Goal: Task Accomplishment & Management: Complete application form

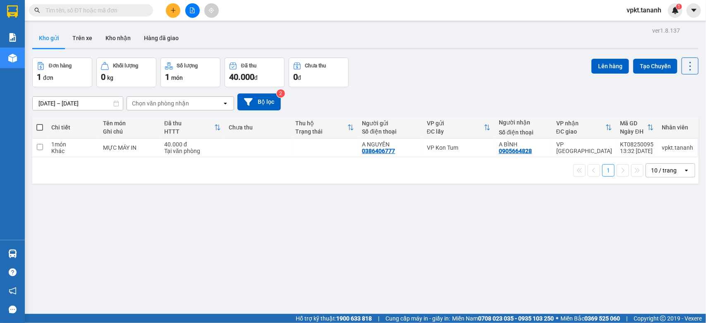
click at [218, 43] on div "Kho gửi Trên xe Kho nhận Hàng đã giao" at bounding box center [365, 39] width 667 height 22
click at [173, 7] on icon "plus" at bounding box center [173, 10] width 6 height 6
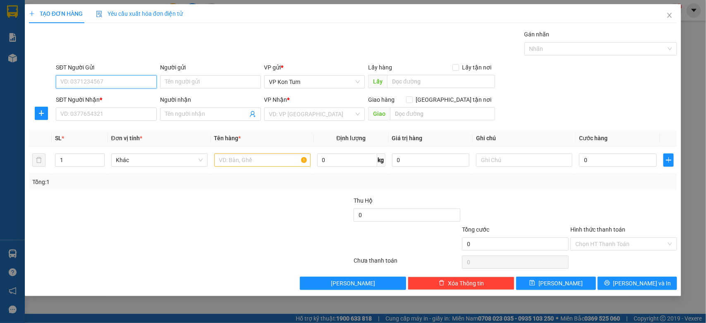
click at [121, 84] on input "SĐT Người Gửi" at bounding box center [106, 81] width 101 height 13
click at [175, 79] on input "Người gửi" at bounding box center [210, 81] width 101 height 13
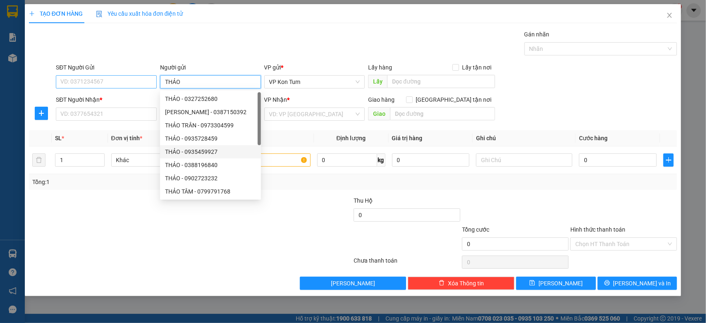
type input "THẢO"
click at [129, 84] on input "SĐT Người Gửi" at bounding box center [106, 81] width 101 height 13
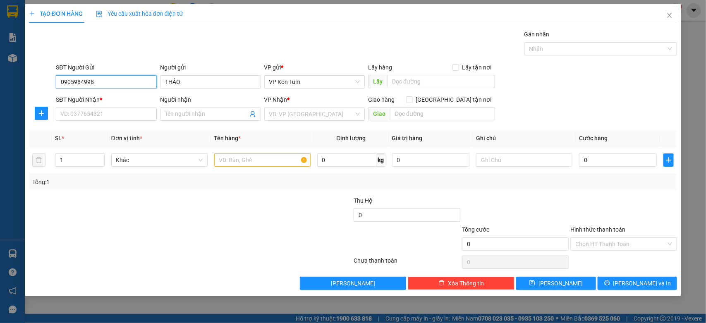
type input "0905984998"
click at [305, 39] on div "Gán nhãn Nhãn" at bounding box center [366, 44] width 625 height 29
click at [117, 113] on input "SĐT Người Nhận *" at bounding box center [106, 114] width 101 height 13
type input "0913447910"
click at [214, 117] on input "Người nhận" at bounding box center [206, 114] width 83 height 9
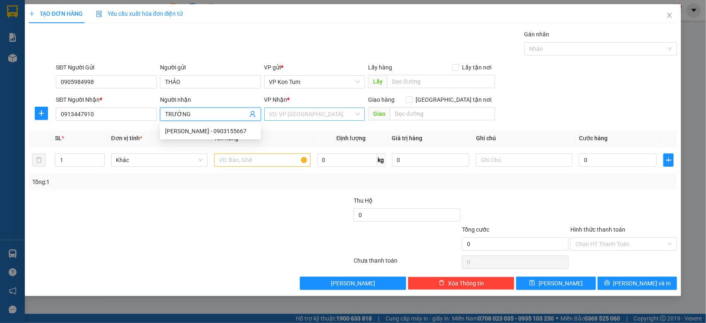
type input "TRƯỜNG"
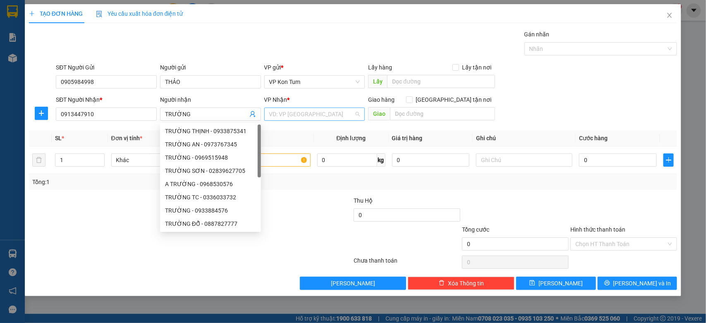
click at [296, 116] on input "search" at bounding box center [311, 114] width 85 height 12
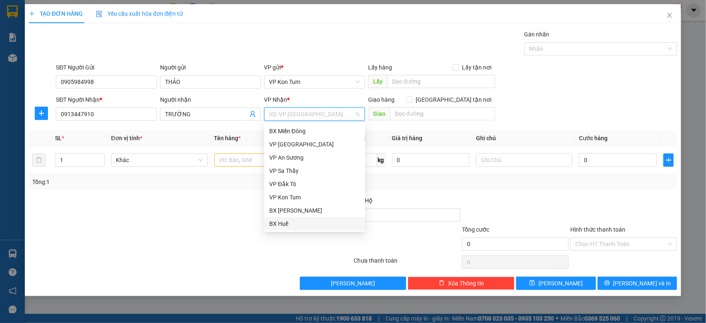
click at [285, 223] on div "BX Huế" at bounding box center [314, 223] width 91 height 9
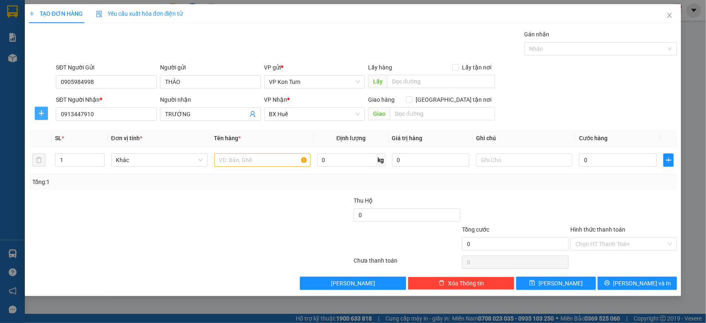
click at [38, 114] on icon "plus" at bounding box center [41, 113] width 7 height 7
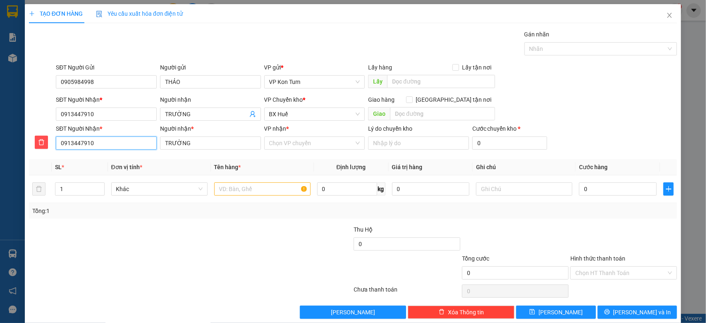
click at [100, 146] on input "0913447910" at bounding box center [106, 143] width 101 height 13
type input "0905144148"
click at [215, 144] on input "TRƯỜNG" at bounding box center [210, 143] width 101 height 13
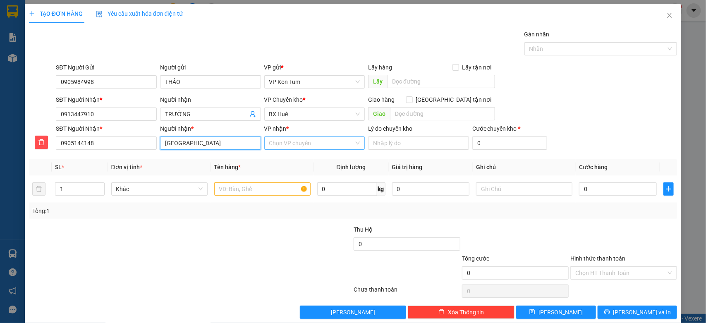
type input "[GEOGRAPHIC_DATA]"
click at [286, 143] on input "VP nhận *" at bounding box center [311, 143] width 85 height 12
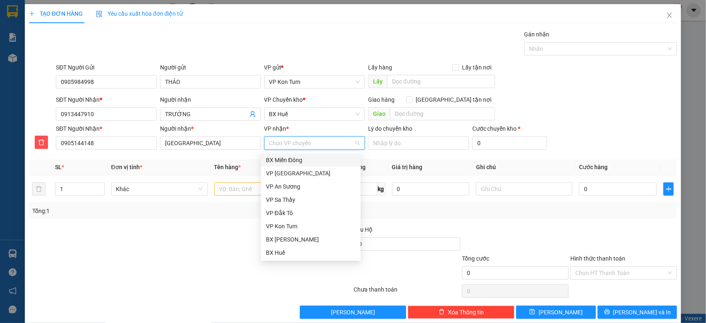
click at [292, 162] on div "BX Miền Đông" at bounding box center [311, 160] width 90 height 9
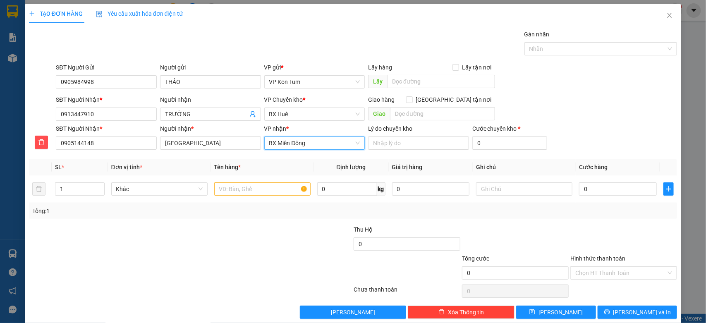
click at [300, 144] on span "BX Miền Đông" at bounding box center [314, 143] width 91 height 12
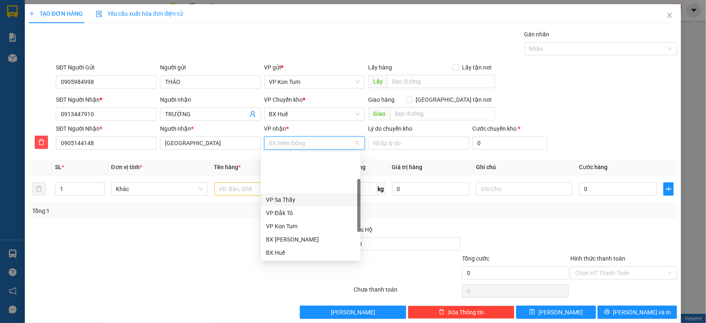
scroll to position [41, 0]
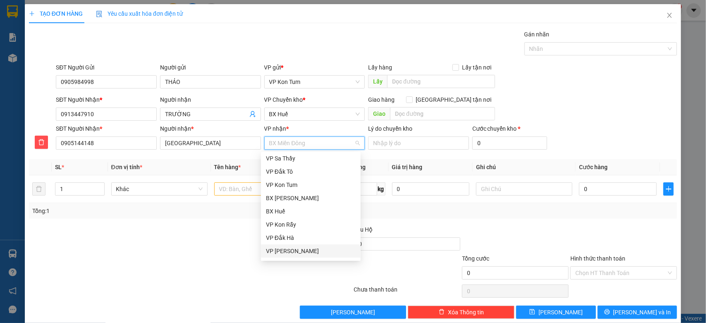
click at [288, 251] on div "VP [PERSON_NAME]" at bounding box center [311, 251] width 90 height 9
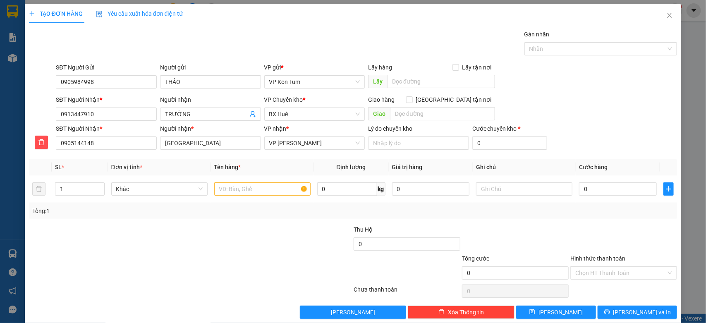
click at [591, 119] on div "SĐT Người Nhận * 0913447910 Người nhận TRƯỜNG VP Chuyển kho * BX Huế Giao hàng …" at bounding box center [366, 109] width 625 height 29
click at [400, 142] on input "Lý do chuyển kho" at bounding box center [418, 143] width 101 height 13
click at [116, 144] on input "0905144148" at bounding box center [106, 143] width 101 height 13
click at [208, 143] on input "[GEOGRAPHIC_DATA]" at bounding box center [210, 143] width 101 height 13
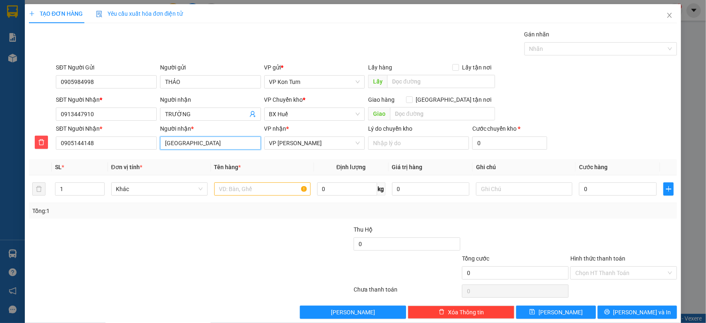
click at [208, 143] on input "[GEOGRAPHIC_DATA]" at bounding box center [210, 143] width 101 height 13
click at [112, 82] on input "0905984998" at bounding box center [106, 81] width 101 height 13
click at [39, 144] on icon "delete" at bounding box center [42, 142] width 6 height 6
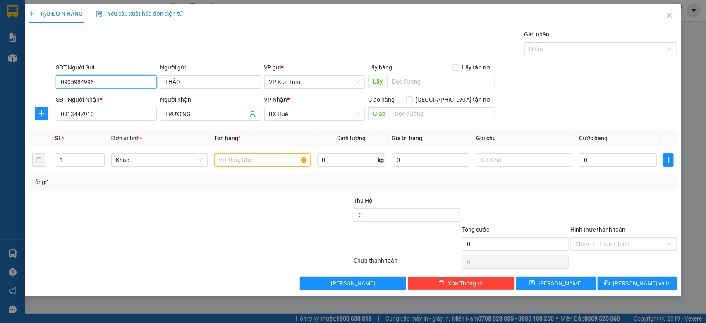
click at [108, 81] on input "0905984998" at bounding box center [106, 81] width 101 height 13
click at [199, 82] on input "THẢO" at bounding box center [210, 81] width 101 height 13
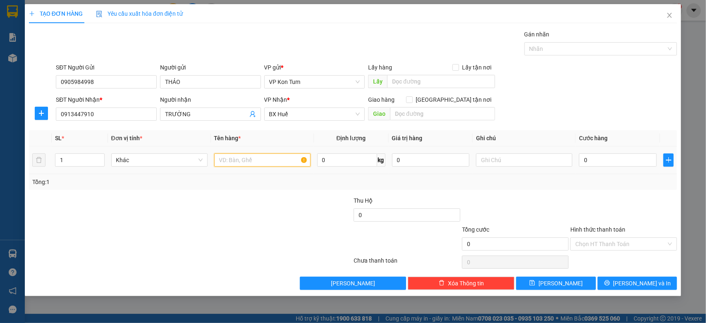
click at [233, 158] on input "text" at bounding box center [262, 160] width 96 height 13
type input "D"
type input "SẦU RIÊNG"
click at [597, 160] on input "0" at bounding box center [618, 160] width 78 height 13
type input "6"
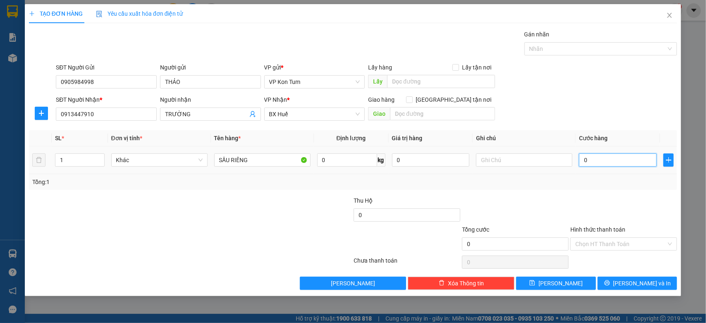
type input "6"
type input "60"
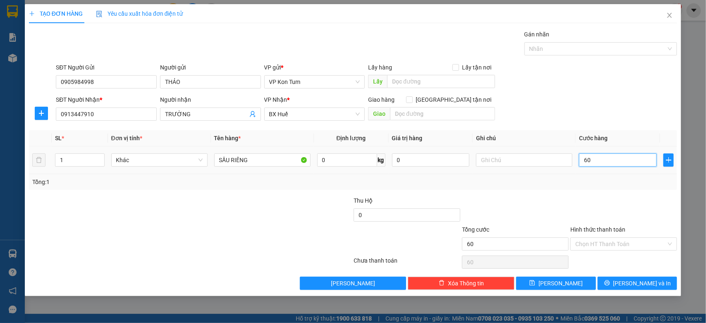
type input "600"
type input "6.000"
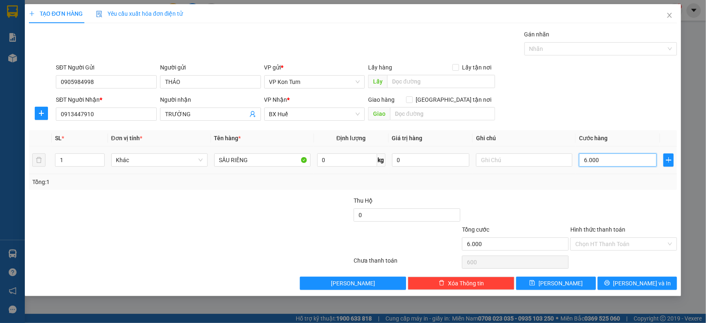
type input "6.000"
type input "60.000"
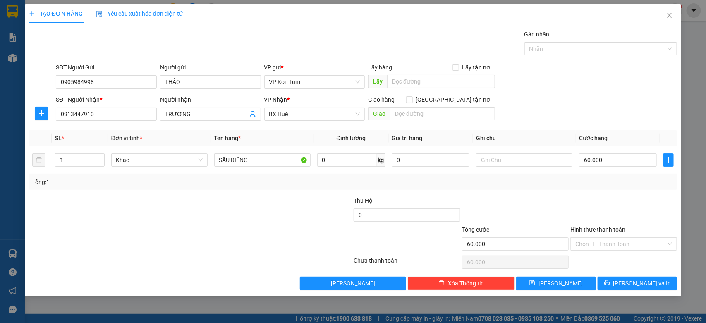
click at [578, 187] on div "Tổng: 1" at bounding box center [353, 182] width 649 height 16
click at [642, 286] on span "[PERSON_NAME] và In" at bounding box center [643, 283] width 58 height 9
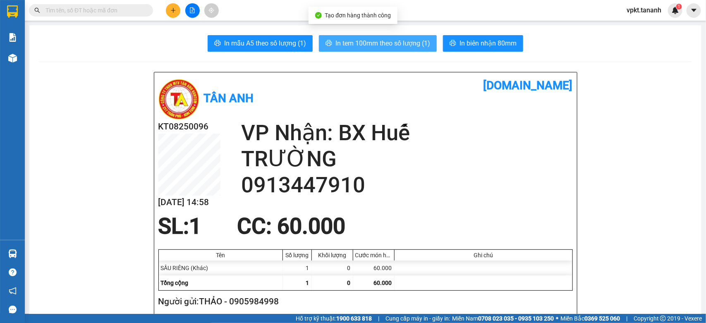
click at [371, 48] on span "In tem 100mm theo số lượng (1)" at bounding box center [383, 43] width 95 height 10
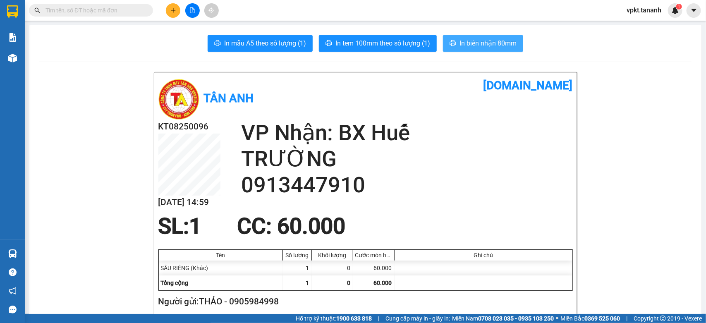
click at [483, 44] on span "In biên nhận 80mm" at bounding box center [488, 43] width 57 height 10
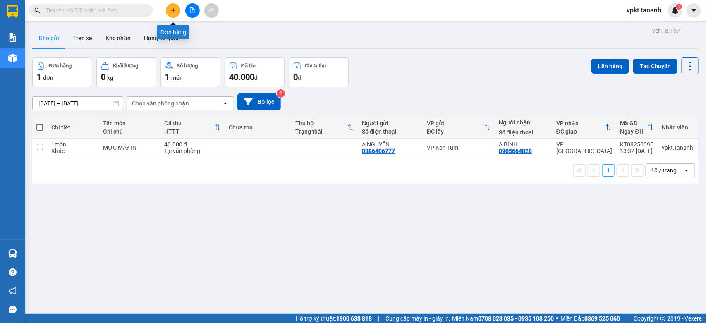
click at [174, 10] on icon "plus" at bounding box center [173, 10] width 6 height 6
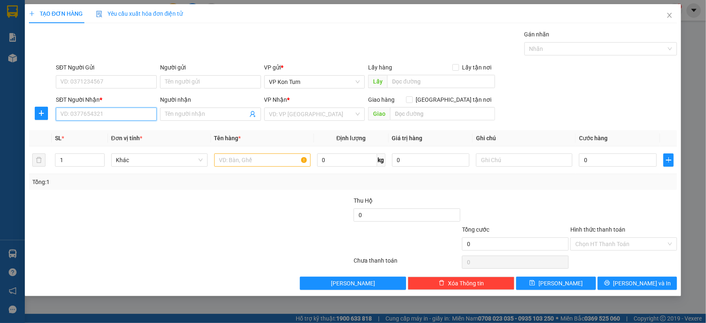
click at [125, 114] on input "SĐT Người Nhận *" at bounding box center [106, 114] width 101 height 13
paste input "0905144148"
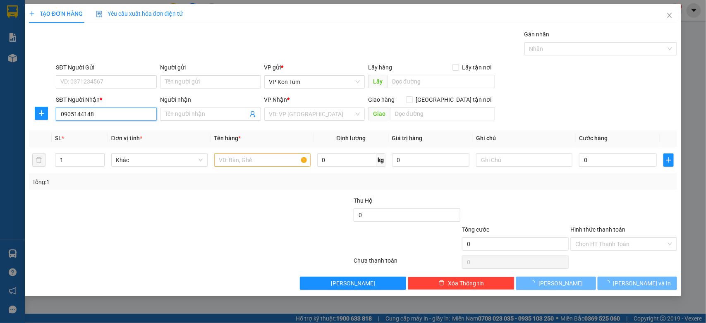
type input "0905144148"
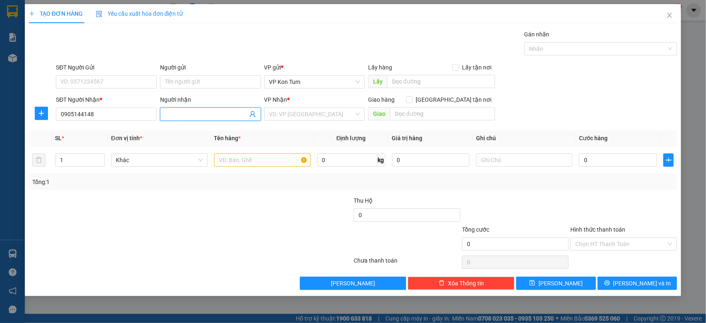
click at [213, 112] on input "Người nhận" at bounding box center [206, 114] width 83 height 9
paste input "[GEOGRAPHIC_DATA]"
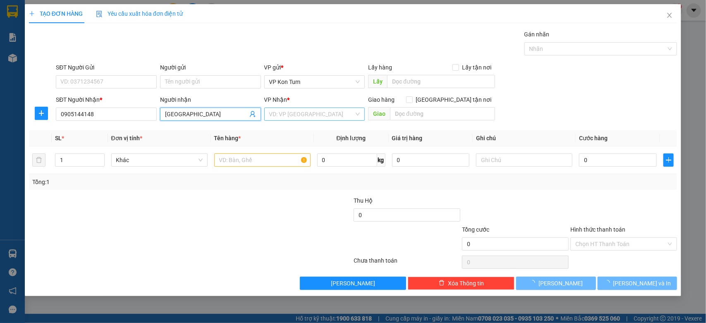
type input "[GEOGRAPHIC_DATA]"
click at [286, 117] on input "search" at bounding box center [311, 114] width 85 height 12
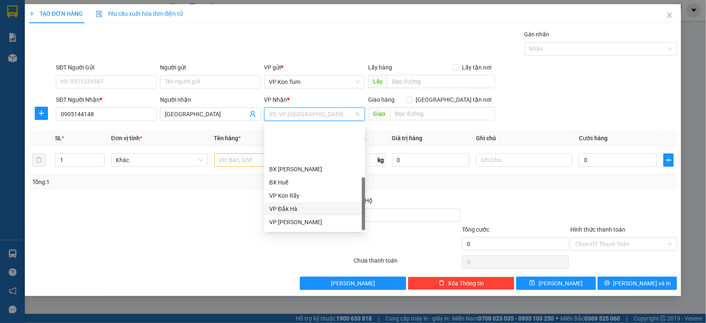
scroll to position [92, 0]
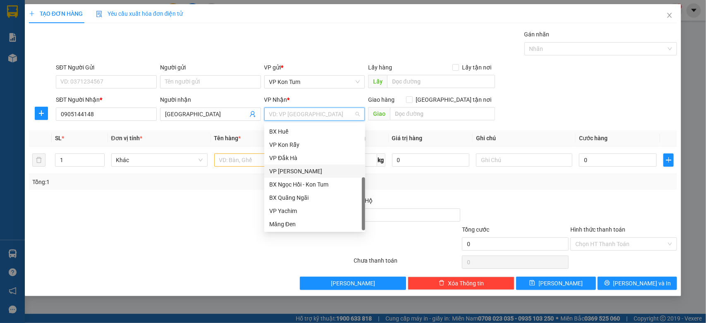
click at [287, 170] on div "VP [PERSON_NAME]" at bounding box center [314, 171] width 91 height 9
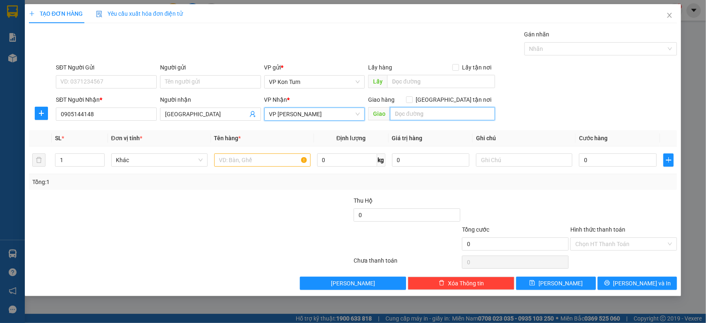
click at [419, 114] on input "text" at bounding box center [442, 113] width 105 height 13
click at [472, 97] on span "[GEOGRAPHIC_DATA] tận nơi" at bounding box center [454, 99] width 82 height 9
click at [412, 97] on input "[GEOGRAPHIC_DATA] tận nơi" at bounding box center [409, 99] width 6 height 6
checkbox input "true"
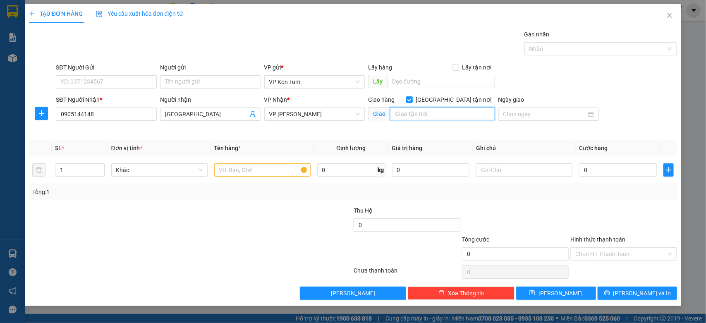
click at [448, 115] on input "text" at bounding box center [442, 113] width 105 height 13
click at [490, 118] on input "text" at bounding box center [442, 113] width 105 height 13
click at [489, 114] on input "text" at bounding box center [442, 113] width 105 height 13
click at [419, 116] on input "text" at bounding box center [442, 113] width 105 height 13
type input "GTN-CC"
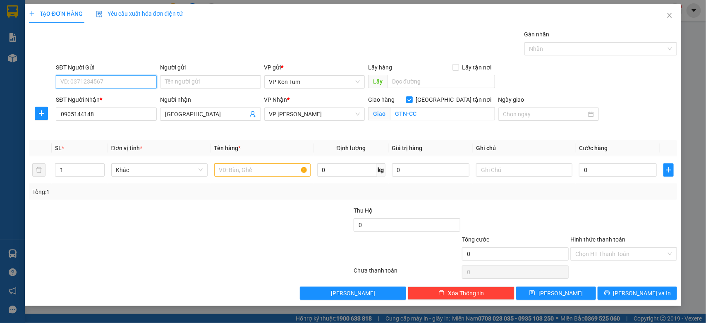
click at [127, 79] on input "SĐT Người Gửi" at bounding box center [106, 81] width 101 height 13
paste input "0905984998"
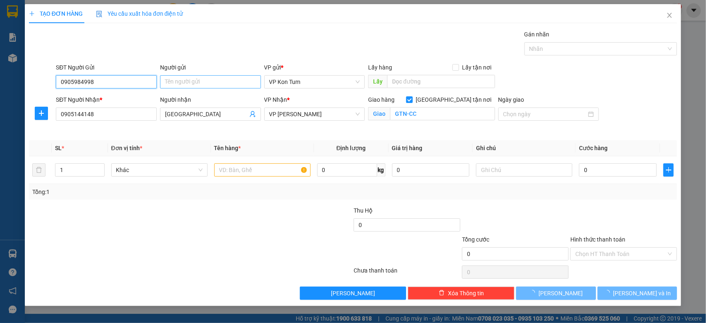
type input "0905984998"
click at [198, 82] on input "Người gửi" at bounding box center [210, 81] width 101 height 13
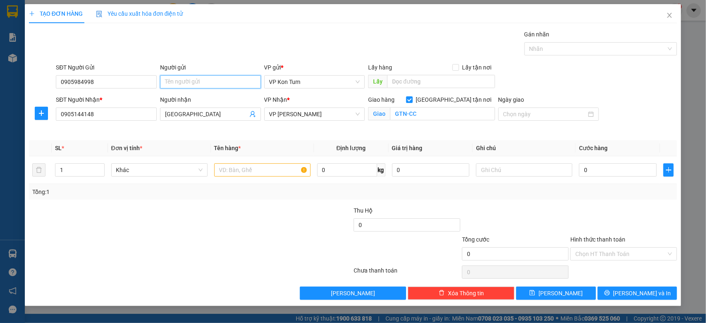
click at [185, 86] on input "Người gửi" at bounding box center [210, 81] width 101 height 13
paste input "THẢO"
click at [292, 83] on span "VP Kon Tum" at bounding box center [314, 82] width 91 height 12
type input "THẢO"
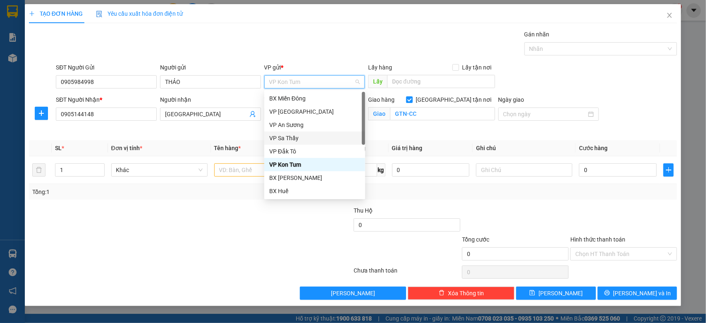
click at [418, 131] on div "Giao hàng Giao tận nơi Giao GTN-CC" at bounding box center [432, 114] width 130 height 39
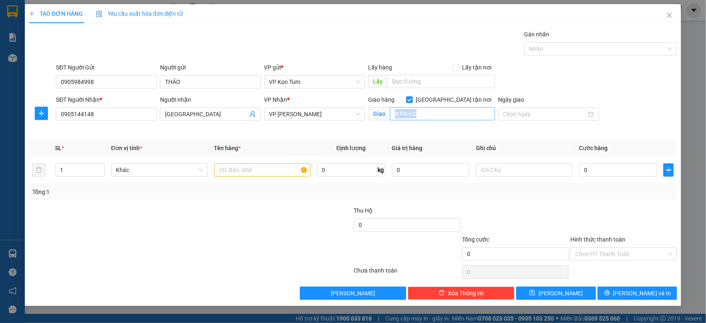
click at [439, 114] on input "GTN-CC" at bounding box center [442, 113] width 105 height 13
click at [424, 115] on input "GTN-CC" at bounding box center [442, 113] width 105 height 13
type input "GTN-CR60-Q.TÂN PHÚ"
click at [214, 204] on div "Transit Pickup Surcharge Ids Transit Deliver Surcharge Ids Transit Deliver Surc…" at bounding box center [353, 165] width 649 height 270
click at [241, 171] on input "text" at bounding box center [262, 169] width 96 height 13
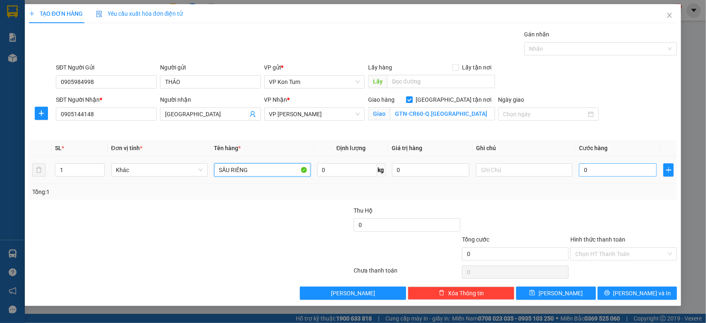
type input "SẦU RIÊNG"
click at [598, 172] on input "0" at bounding box center [618, 169] width 78 height 13
type input "5"
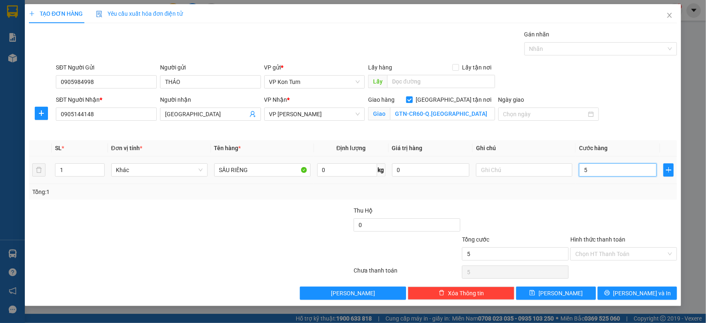
type input "50"
type input "500"
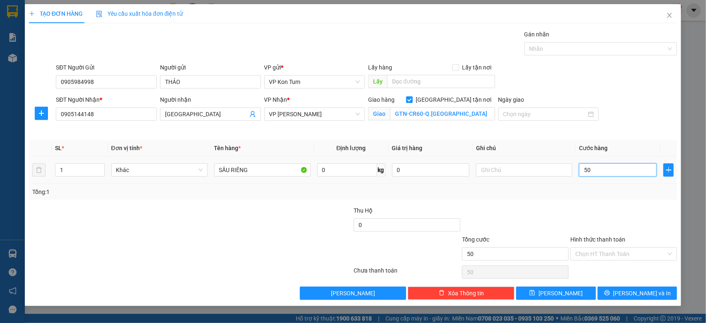
type input "500"
type input "5.000"
type input "50.000"
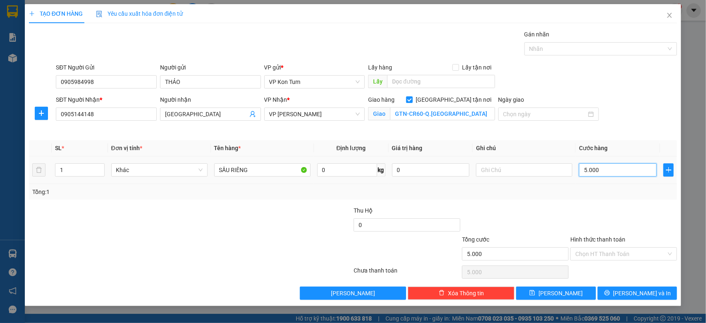
type input "50.000"
click at [563, 196] on div "Tổng: 1" at bounding box center [353, 191] width 642 height 9
click at [601, 259] on input "Hình thức thanh toán" at bounding box center [621, 254] width 91 height 12
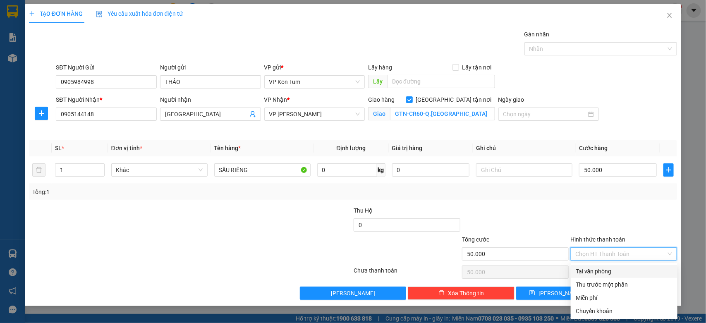
click at [591, 271] on div "Tại văn phòng" at bounding box center [624, 271] width 97 height 9
type input "0"
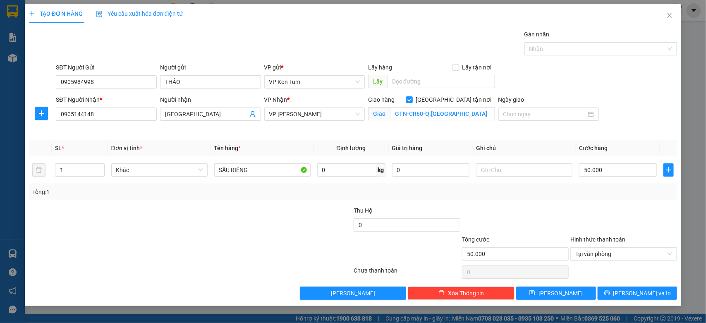
click at [422, 190] on div "Tổng: 1" at bounding box center [353, 191] width 642 height 9
click at [654, 297] on span "[PERSON_NAME] và In" at bounding box center [643, 293] width 58 height 9
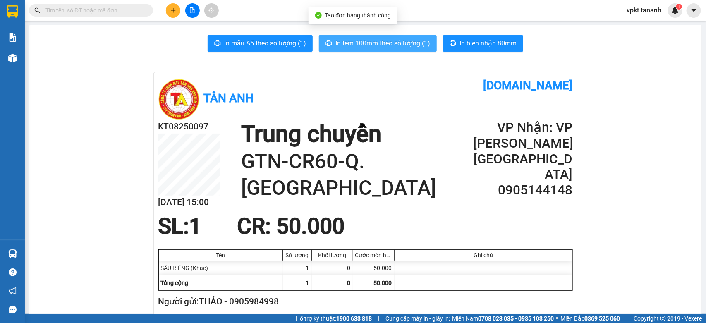
click at [377, 46] on span "In tem 100mm theo số lượng (1)" at bounding box center [383, 43] width 95 height 10
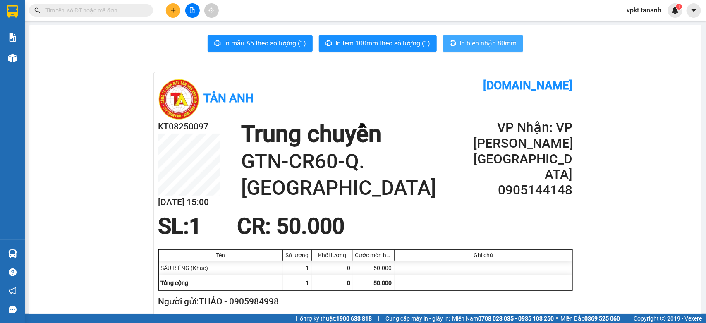
click at [472, 41] on span "In biên nhận 80mm" at bounding box center [488, 43] width 57 height 10
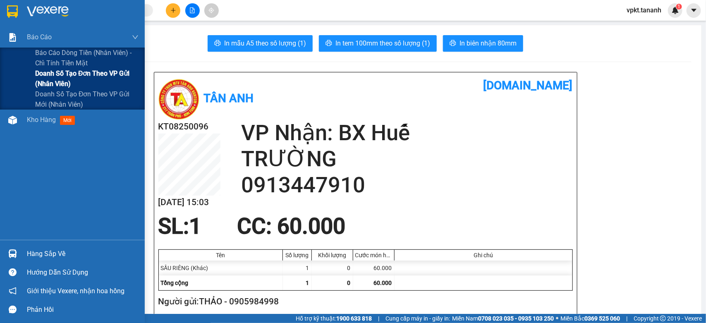
click at [61, 80] on span "Doanh số tạo đơn theo VP gửi (nhân viên)" at bounding box center [86, 78] width 103 height 21
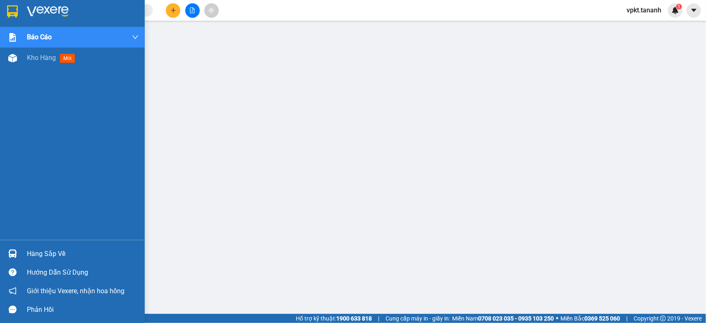
click at [94, 11] on div at bounding box center [83, 11] width 112 height 12
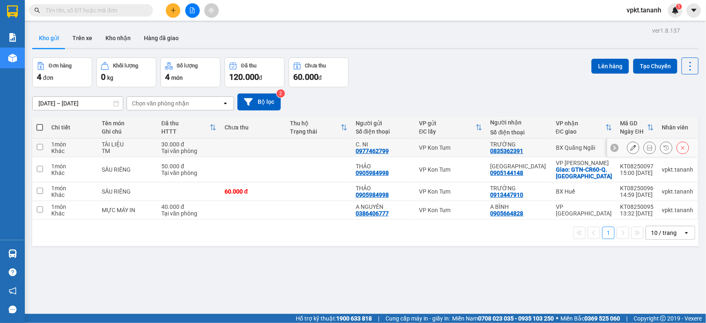
click at [319, 145] on td at bounding box center [318, 148] width 65 height 19
checkbox input "true"
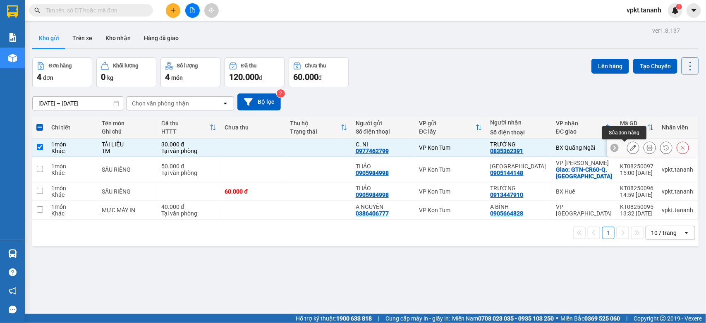
click at [644, 148] on button at bounding box center [650, 148] width 12 height 14
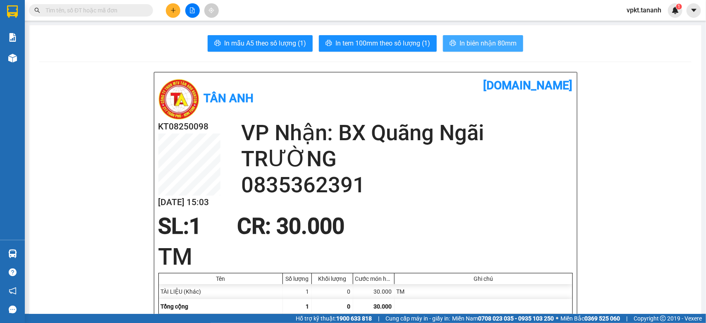
click at [485, 38] on span "In biên nhận 80mm" at bounding box center [488, 43] width 57 height 10
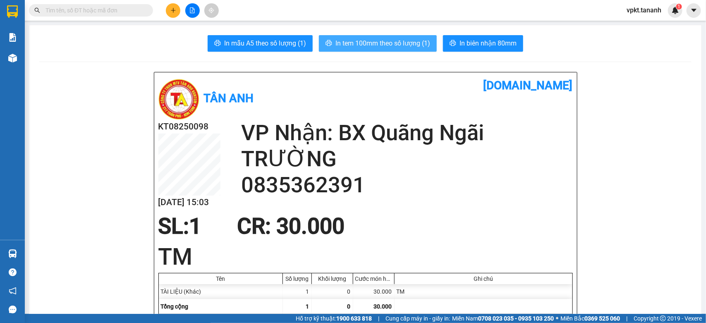
click at [381, 43] on span "In tem 100mm theo số lượng (1)" at bounding box center [383, 43] width 95 height 10
click at [387, 42] on span "In tem 100mm theo số lượng (1)" at bounding box center [383, 43] width 95 height 10
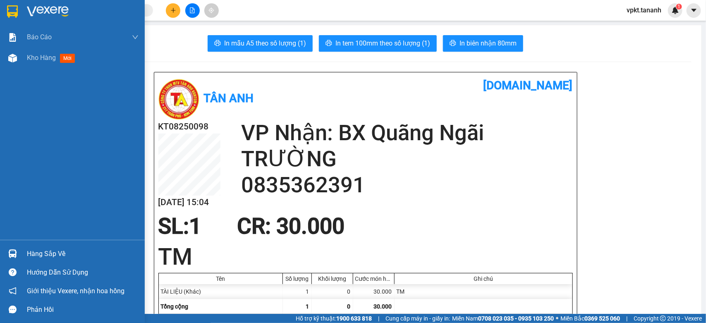
click at [11, 13] on img at bounding box center [12, 11] width 11 height 12
click at [97, 15] on div at bounding box center [83, 11] width 112 height 12
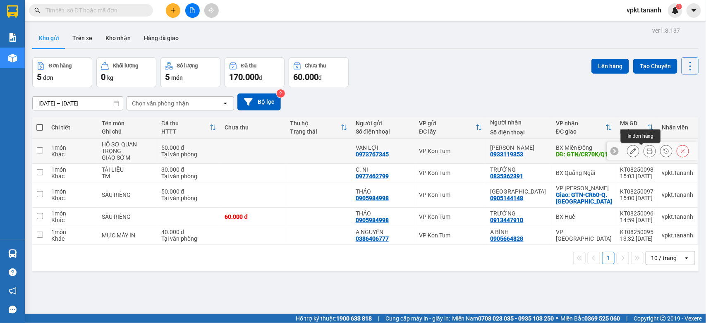
click at [647, 151] on icon at bounding box center [650, 151] width 6 height 6
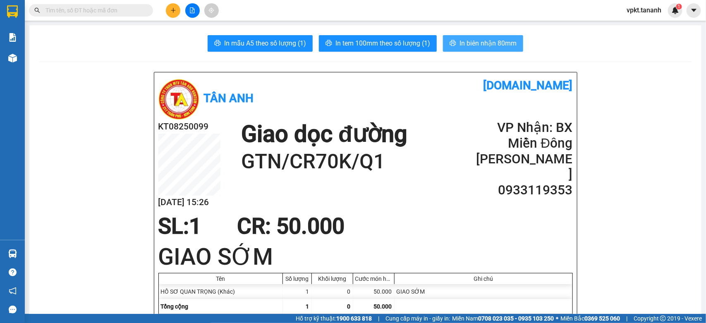
click at [450, 45] on icon "printer" at bounding box center [453, 43] width 7 height 7
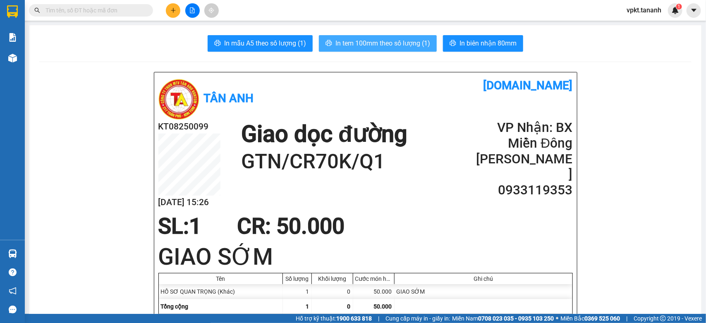
click at [413, 40] on span "In tem 100mm theo số lượng (1)" at bounding box center [383, 43] width 95 height 10
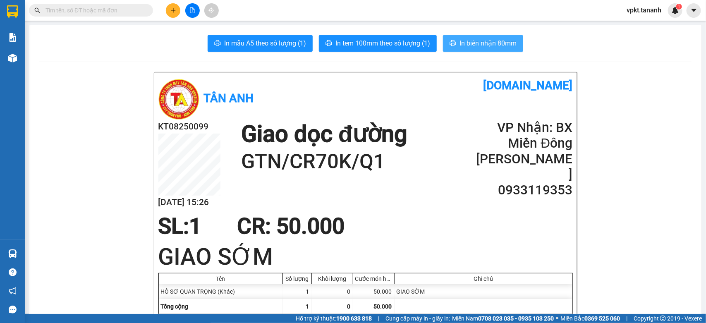
click at [460, 44] on span "In biên nhận 80mm" at bounding box center [488, 43] width 57 height 10
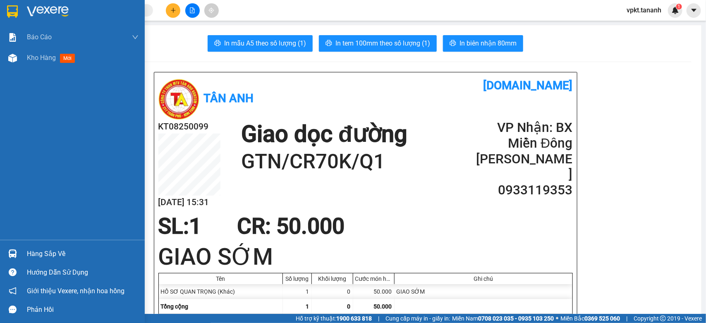
click at [13, 7] on img at bounding box center [12, 11] width 11 height 12
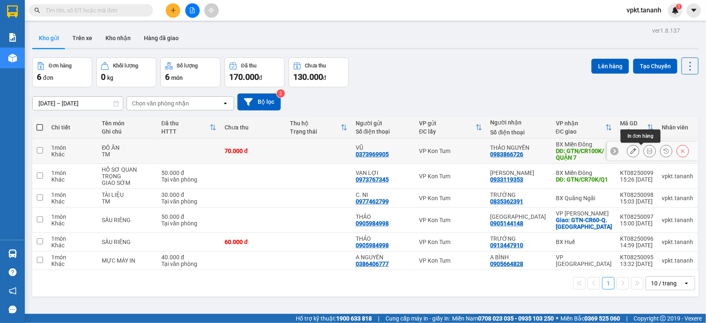
click at [644, 152] on button at bounding box center [650, 151] width 12 height 14
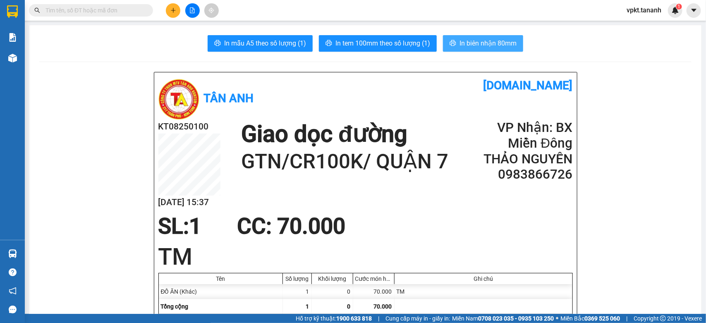
click at [472, 42] on span "In biên nhận 80mm" at bounding box center [488, 43] width 57 height 10
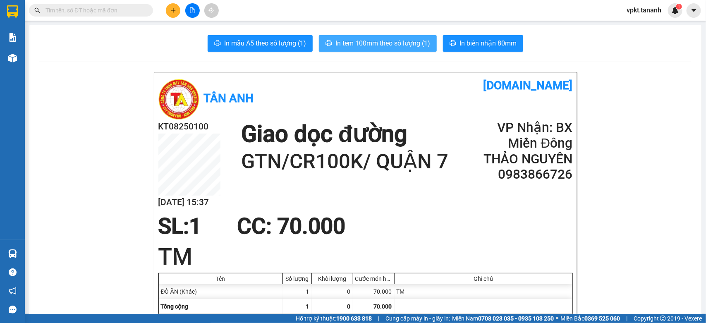
click at [403, 45] on span "In tem 100mm theo số lượng (1)" at bounding box center [383, 43] width 95 height 10
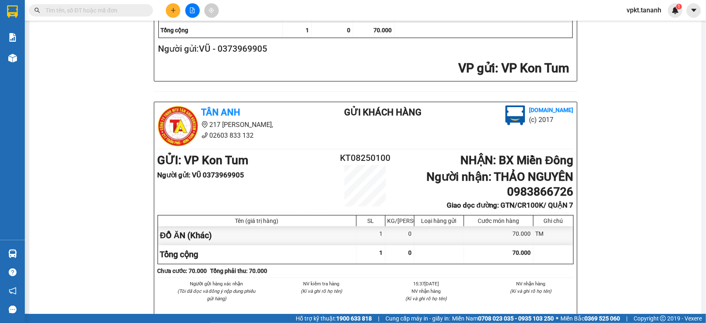
scroll to position [259, 0]
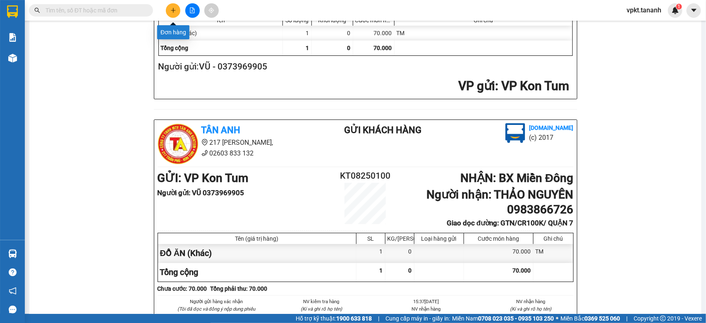
click at [168, 10] on button at bounding box center [173, 10] width 14 height 14
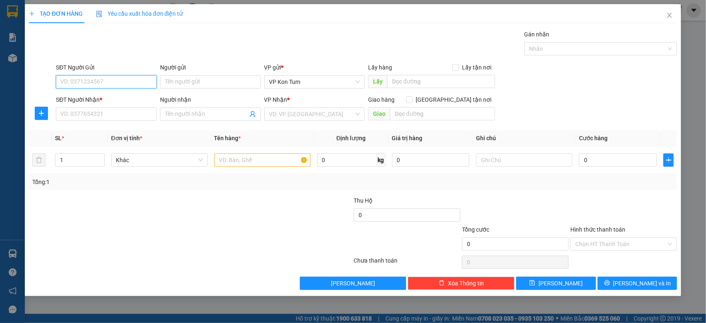
click at [97, 87] on input "SĐT Người Gửi" at bounding box center [106, 81] width 101 height 13
click at [137, 83] on input "SĐT Người Gửi" at bounding box center [106, 81] width 101 height 13
click at [132, 73] on div "SĐT Người Gửi" at bounding box center [106, 69] width 101 height 12
click at [130, 77] on input "SĐT Người Gửi" at bounding box center [106, 81] width 101 height 13
click at [103, 83] on input "SĐT Người Gửi" at bounding box center [106, 81] width 101 height 13
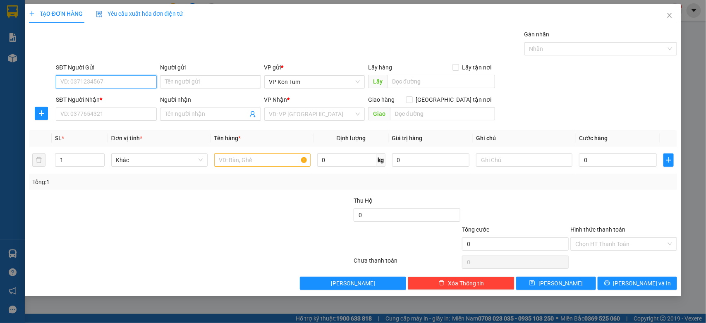
click at [103, 83] on input "SĐT Người Gửi" at bounding box center [106, 81] width 101 height 13
click at [102, 113] on input "SĐT Người Nhận *" at bounding box center [106, 114] width 101 height 13
type input "0385929852"
click at [195, 117] on input "Người nhận" at bounding box center [206, 114] width 83 height 9
type input "A"
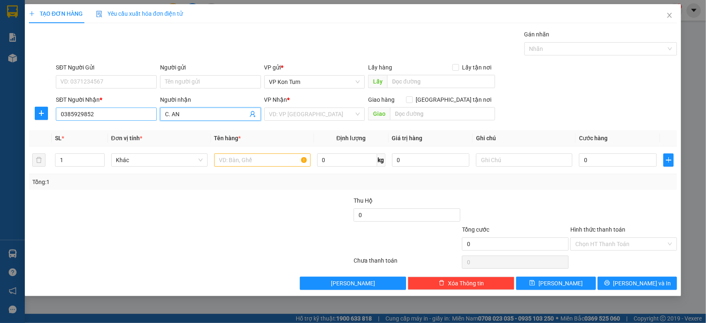
type input "C. AN"
click at [108, 112] on input "0385929852" at bounding box center [106, 114] width 101 height 13
click at [111, 115] on input "0385929852" at bounding box center [106, 114] width 101 height 13
click at [124, 112] on input "0385929852" at bounding box center [106, 114] width 101 height 13
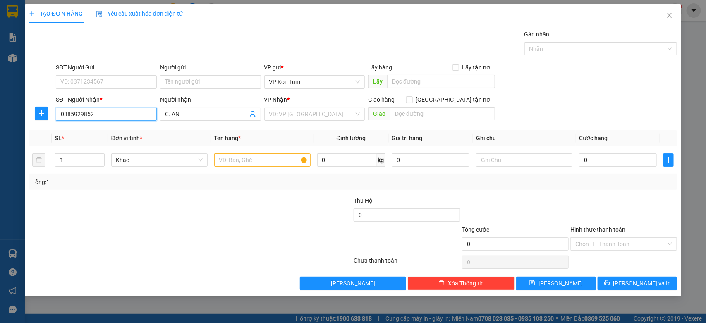
click at [124, 112] on input "0385929852" at bounding box center [106, 114] width 101 height 13
click at [104, 117] on input "0385929852" at bounding box center [106, 114] width 101 height 13
click at [126, 82] on input "SĐT Người Gửi" at bounding box center [106, 81] width 101 height 13
click at [74, 83] on input "0356529941" at bounding box center [106, 81] width 101 height 13
type input "0356529941"
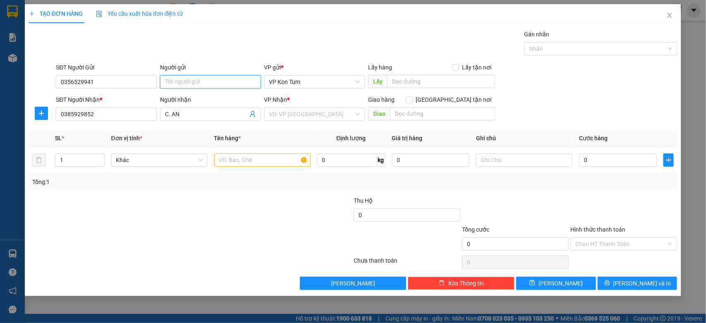
click at [216, 86] on input "Người gửi" at bounding box center [210, 81] width 101 height 13
type input "CÔ THIẾP"
click at [278, 117] on input "search" at bounding box center [311, 114] width 85 height 12
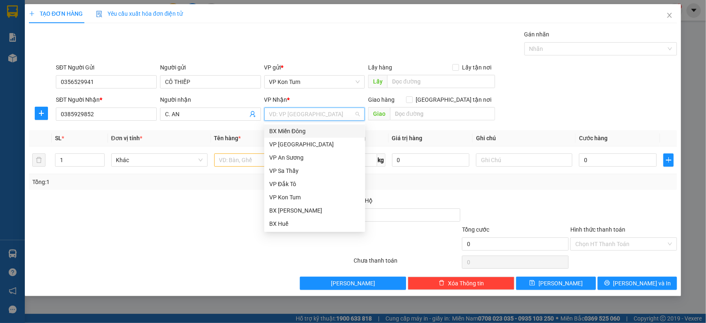
drag, startPoint x: 317, startPoint y: 131, endPoint x: 321, endPoint y: 130, distance: 4.6
click at [317, 131] on div "BX Miền Đông" at bounding box center [314, 131] width 91 height 9
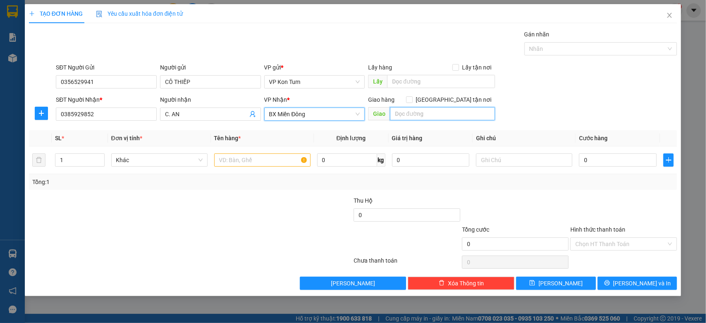
click at [401, 112] on input "text" at bounding box center [442, 113] width 105 height 13
type input "GTN/KĐT THỊNH GIA/"
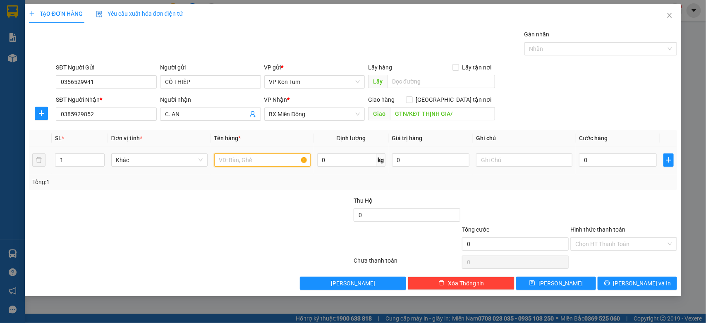
click at [264, 161] on input "text" at bounding box center [262, 160] width 96 height 13
type input "D"
type input "ĐỒ ĂN"
click at [329, 163] on input "0" at bounding box center [347, 160] width 60 height 13
click at [497, 163] on input "text" at bounding box center [524, 160] width 96 height 13
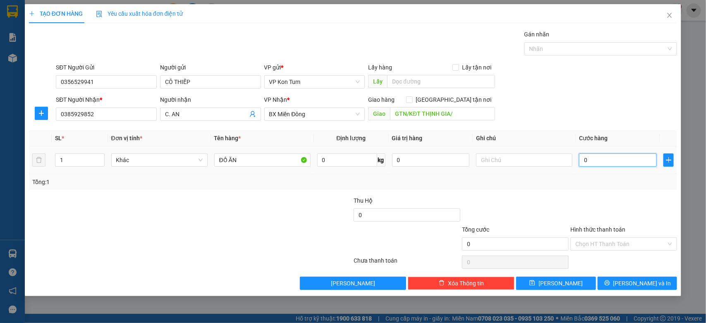
click at [612, 162] on input "0" at bounding box center [618, 160] width 78 height 13
type input "7"
type input "70"
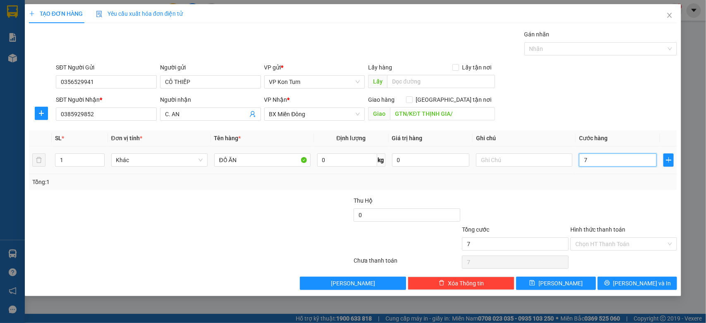
type input "70"
type input "700"
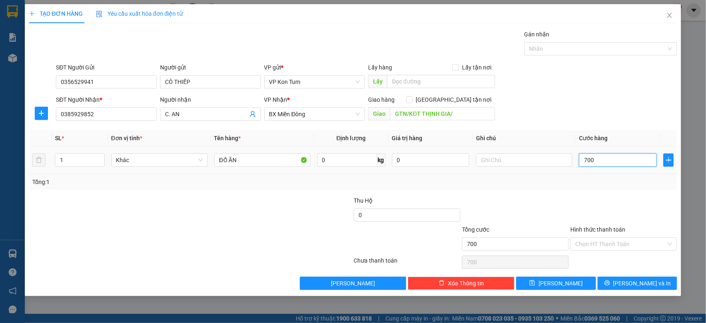
type input "7.000"
type input "70.000"
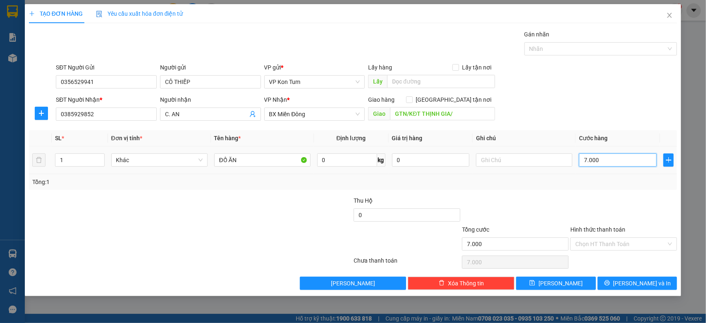
type input "70.000"
click at [604, 248] on input "Hình thức thanh toán" at bounding box center [621, 244] width 91 height 12
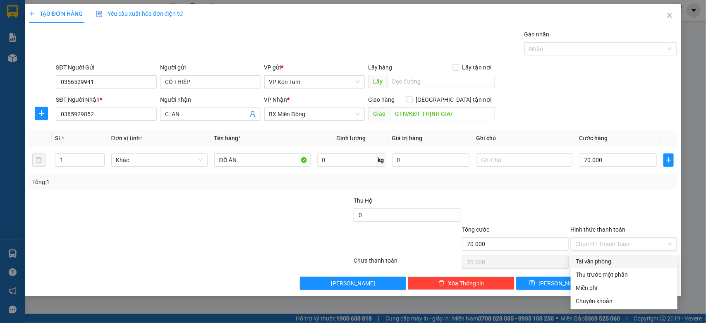
click at [630, 202] on div at bounding box center [624, 210] width 108 height 29
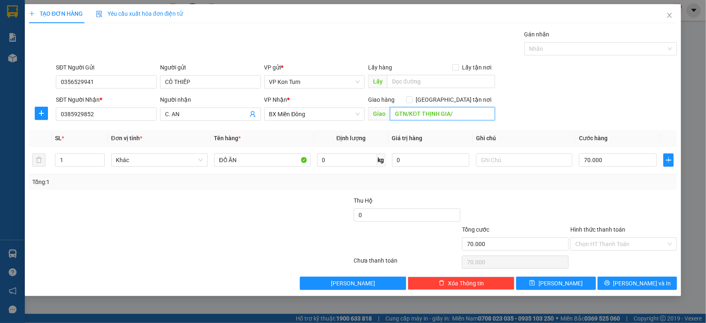
click at [465, 115] on input "GTN/KĐT THỊNH GIA/" at bounding box center [442, 113] width 105 height 13
type input "K"
click at [433, 112] on input "GTN/CC/KĐT TỊNH GIA" at bounding box center [442, 113] width 105 height 13
type input "GTN/CC/KĐT THỊNH GIA"
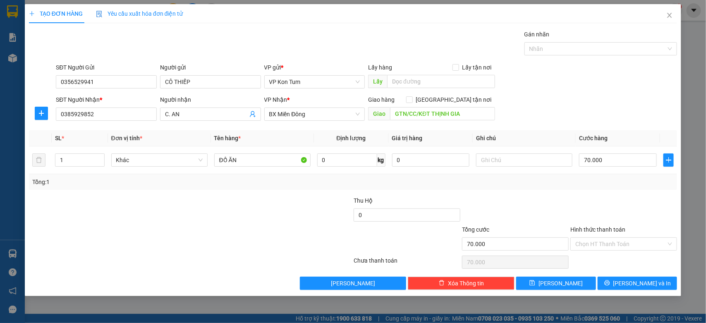
click at [516, 112] on div "SĐT Người Nhận * 0385929852 Người nhận C. AN VP Nhận * BX Miền Đông Giao hàng […" at bounding box center [366, 109] width 625 height 29
click at [503, 158] on input "text" at bounding box center [524, 160] width 96 height 13
click at [648, 285] on span "[PERSON_NAME] và In" at bounding box center [643, 283] width 58 height 9
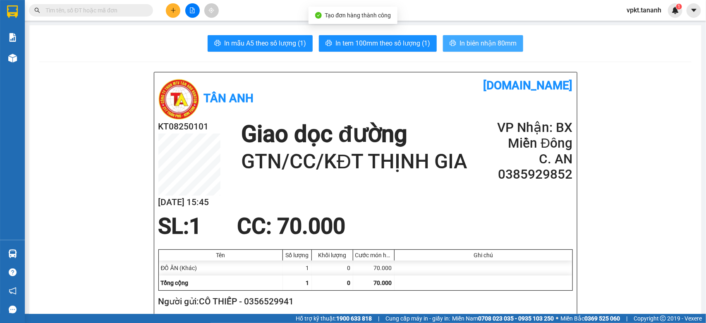
click at [482, 48] on span "In biên nhận 80mm" at bounding box center [488, 43] width 57 height 10
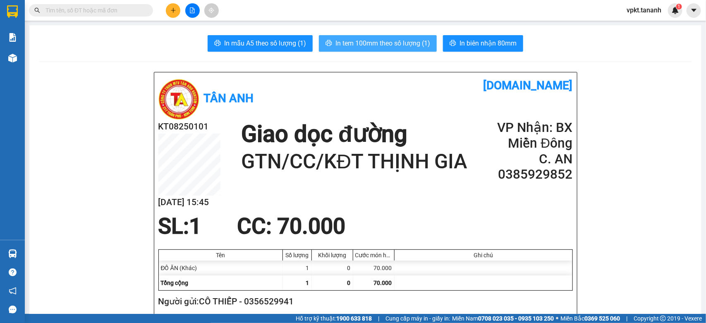
click at [409, 40] on span "In tem 100mm theo số lượng (1)" at bounding box center [383, 43] width 95 height 10
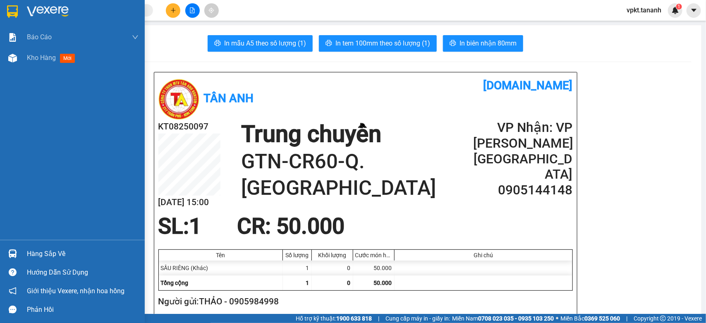
click at [8, 10] on img at bounding box center [12, 11] width 11 height 12
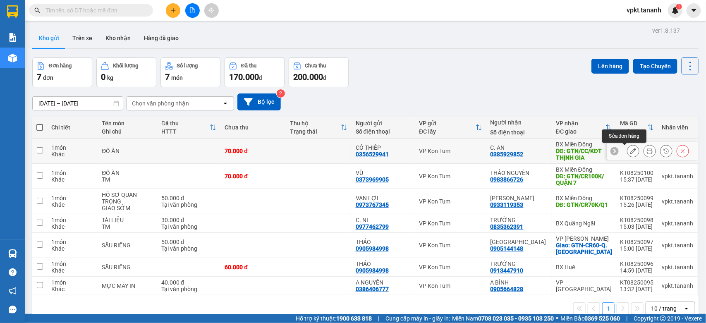
click at [631, 150] on icon at bounding box center [634, 151] width 6 height 6
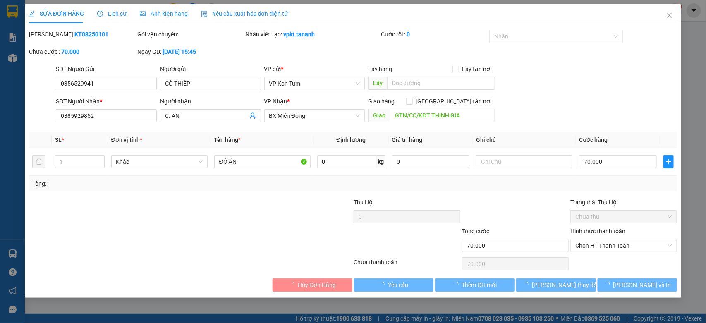
type input "0356529941"
type input "0385929852"
type input "GTN/CC/KĐT THỊNH GIA"
type input "70.000"
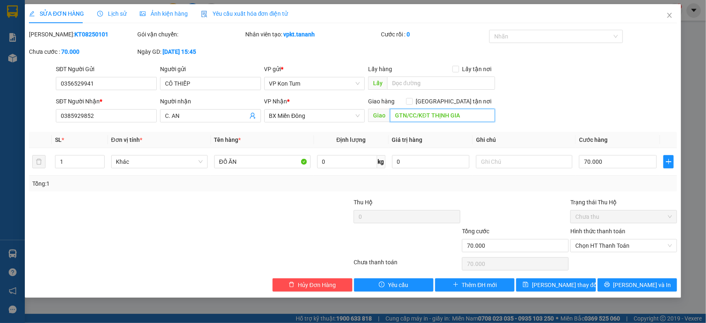
click at [415, 114] on input "GTN/CC/KĐT THỊNH GIA" at bounding box center [442, 115] width 105 height 13
click at [418, 115] on input "GTN/CC/KĐT THỊNH GIA" at bounding box center [442, 115] width 105 height 13
type input "KĐT THỊNH GIA"
click at [566, 286] on span "Lưu thay đổi" at bounding box center [565, 285] width 66 height 9
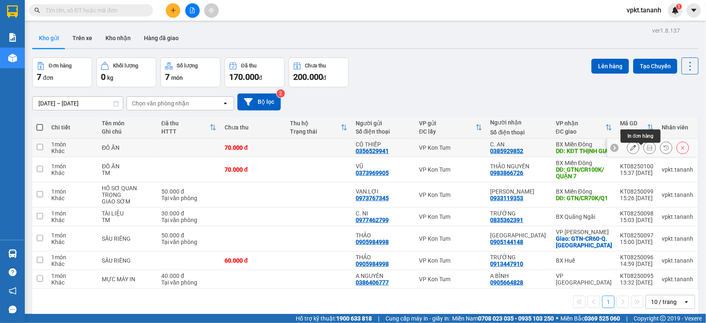
click at [647, 151] on icon at bounding box center [650, 148] width 6 height 6
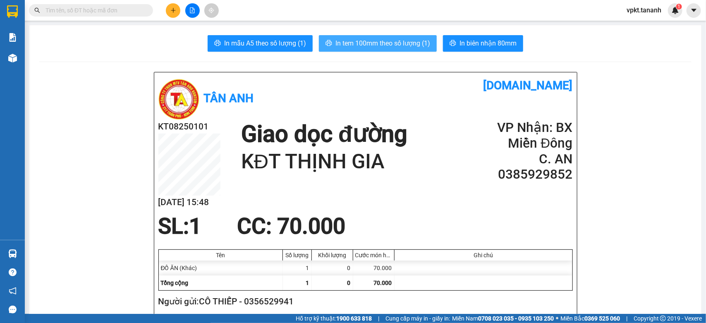
click at [384, 45] on span "In tem 100mm theo số lượng (1)" at bounding box center [383, 43] width 95 height 10
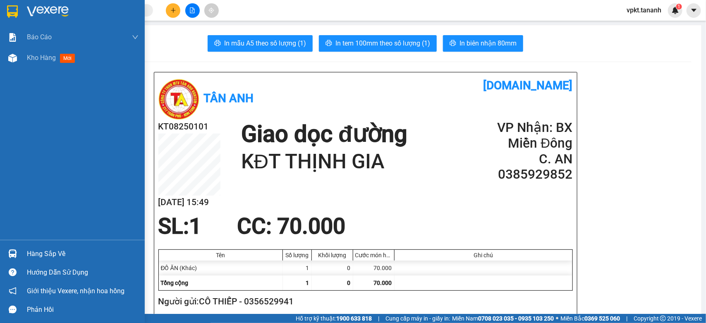
click at [11, 10] on img at bounding box center [12, 11] width 11 height 12
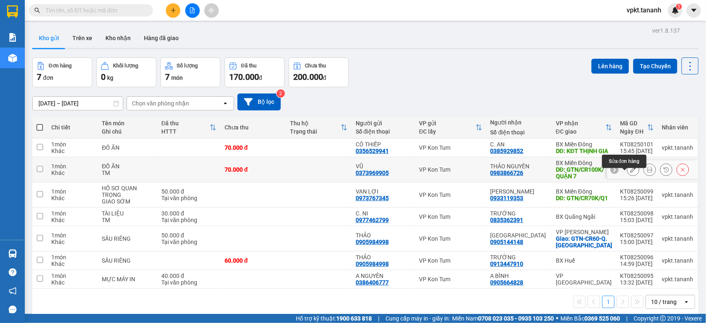
click at [631, 173] on icon at bounding box center [634, 170] width 6 height 6
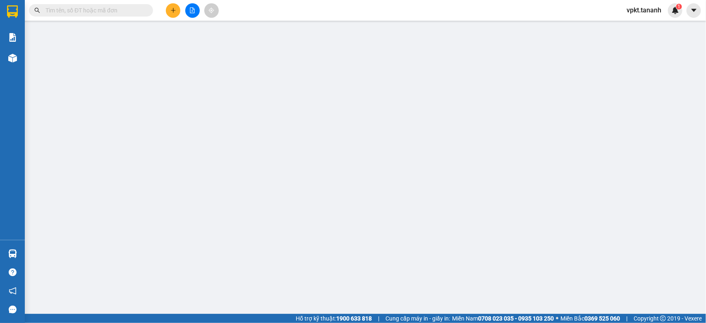
type input "0373969905"
type input "0983866726"
type input "GTN/CR100K/ QUẬN 7"
type input "70.000"
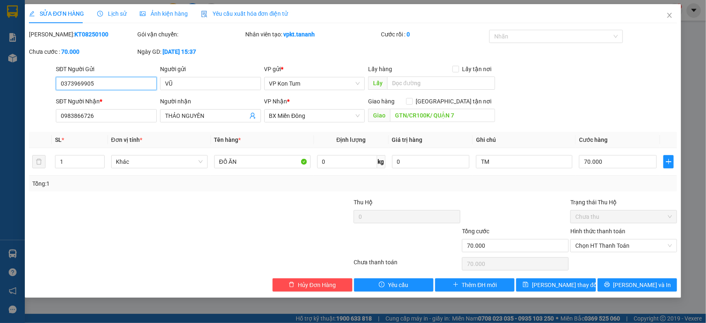
click at [604, 214] on span "Chưa thu" at bounding box center [624, 217] width 97 height 12
click at [619, 212] on span "Chưa thu" at bounding box center [624, 217] width 97 height 12
click at [526, 175] on td "TM" at bounding box center [524, 162] width 103 height 28
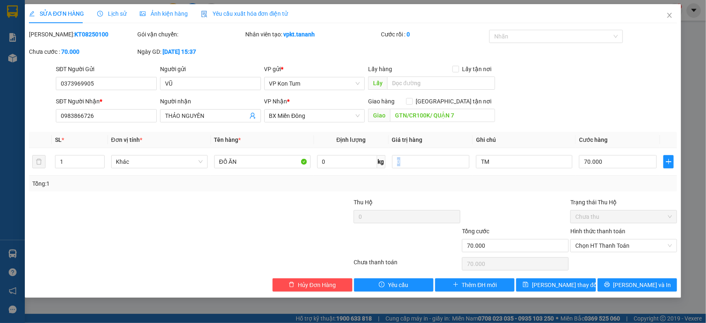
click at [638, 214] on span "Chưa thu" at bounding box center [624, 217] width 97 height 12
click at [618, 249] on span "Chọn HT Thanh Toán" at bounding box center [624, 246] width 97 height 12
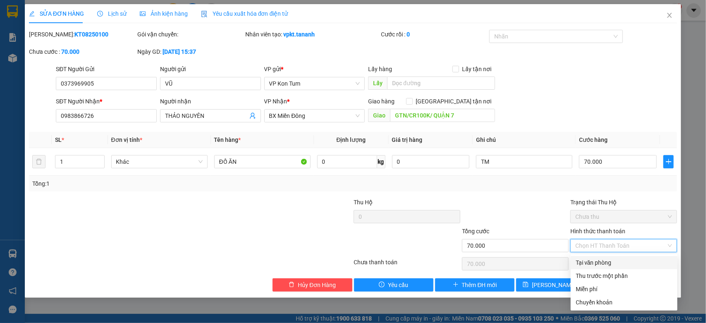
click at [591, 257] on div "Tại văn phòng" at bounding box center [624, 262] width 107 height 13
type input "0"
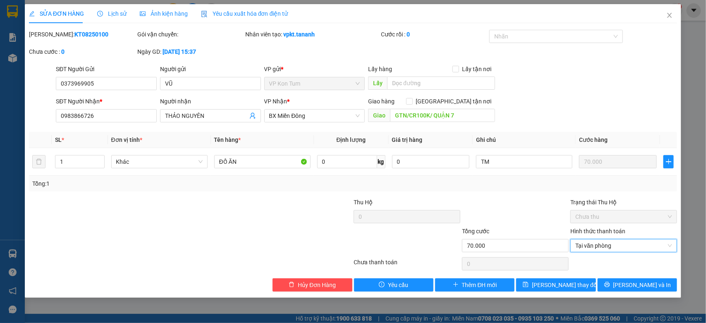
click at [629, 295] on div "SỬA ĐƠN HÀNG Lịch sử Ảnh kiện hàng Yêu cầu xuất hóa đơn điện tử Total Paid Fee …" at bounding box center [353, 151] width 657 height 294
click at [610, 285] on icon "printer" at bounding box center [607, 284] width 5 height 5
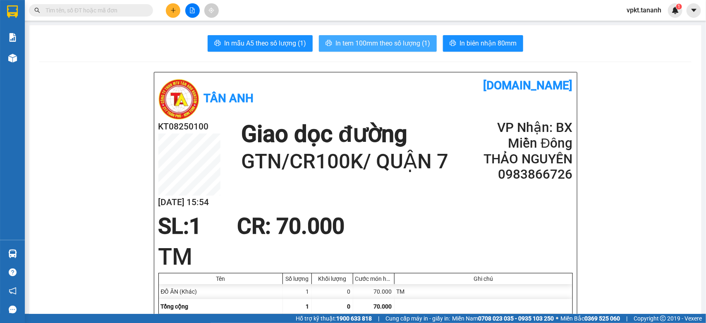
click at [391, 39] on span "In tem 100mm theo số lượng (1)" at bounding box center [383, 43] width 95 height 10
